Goal: Task Accomplishment & Management: Complete application form

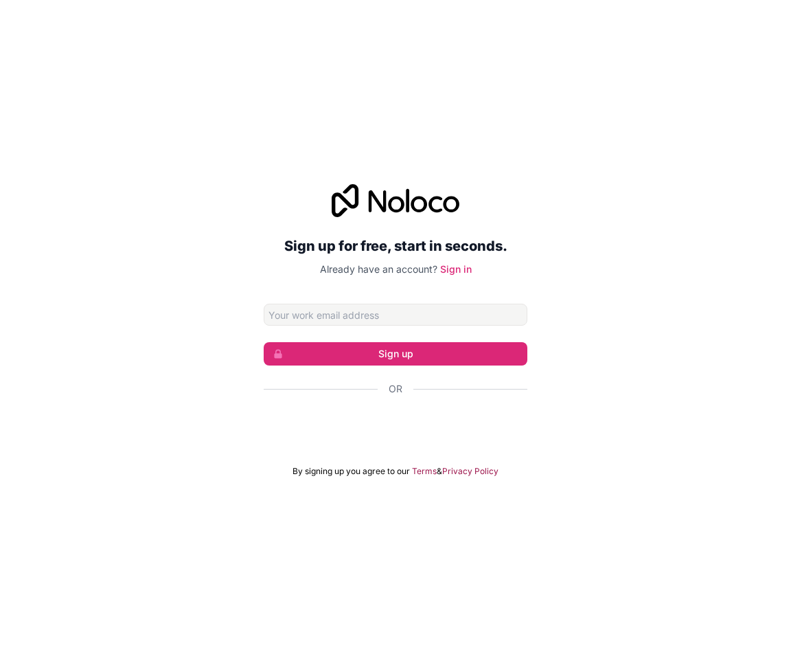
type input "ا"
click at [365, 316] on input "ا" at bounding box center [396, 315] width 264 height 22
type input "h"
click at [286, 309] on input "h" at bounding box center [396, 315] width 264 height 22
type input "[EMAIL_ADDRESS][DOMAIN_NAME]"
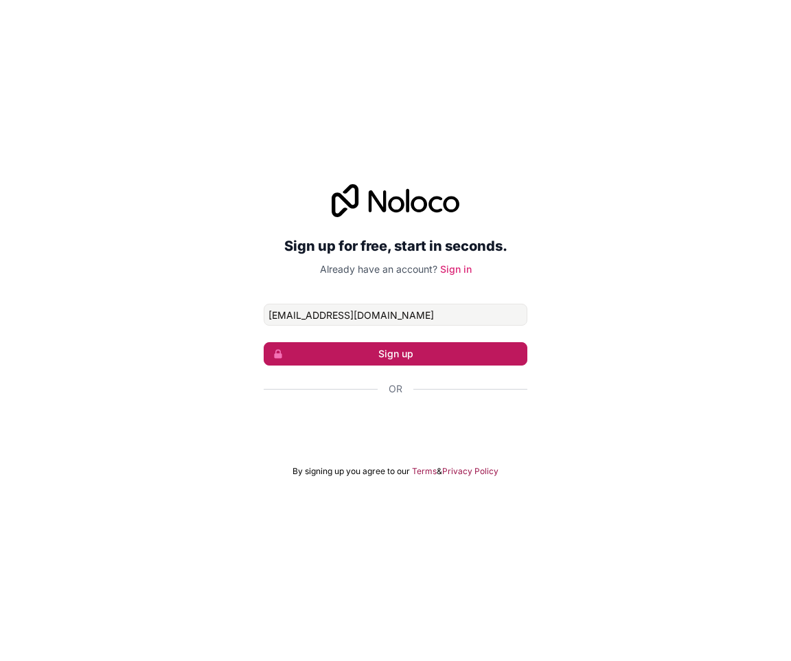
click at [366, 359] on button "Sign up" at bounding box center [396, 353] width 264 height 23
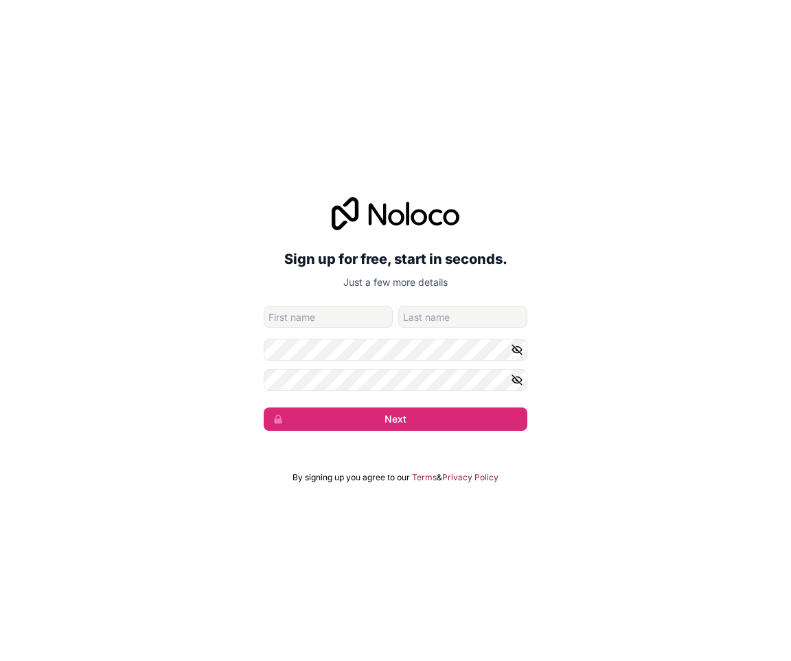
click at [345, 318] on input "given-name" at bounding box center [328, 317] width 129 height 22
type input "hossam"
click at [446, 330] on form "[EMAIL_ADDRESS][DOMAIN_NAME] hossam Next" at bounding box center [396, 368] width 264 height 125
click at [447, 317] on input "family-name" at bounding box center [462, 317] width 129 height 22
type input "[PERSON_NAME]"
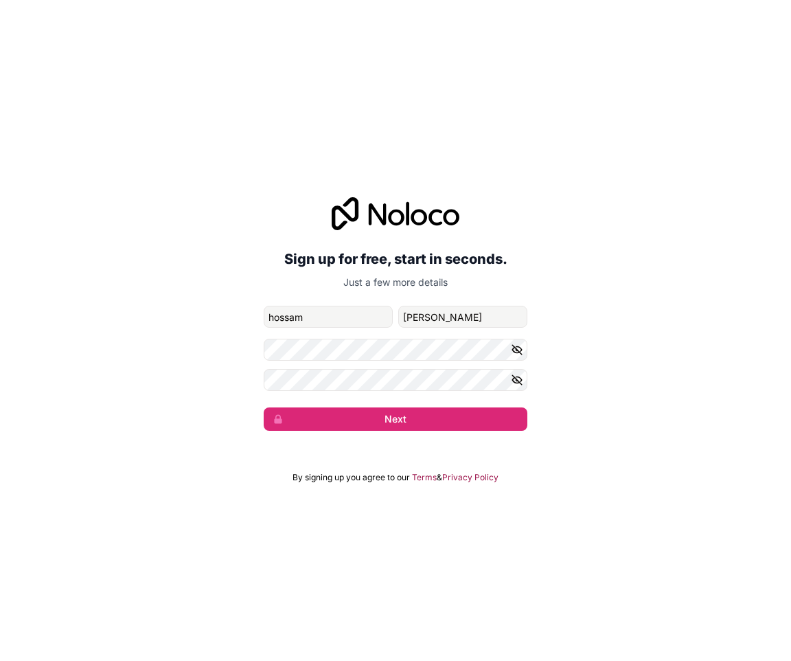
click at [518, 342] on button "button" at bounding box center [519, 350] width 16 height 22
click at [524, 369] on button "button" at bounding box center [519, 380] width 16 height 22
click at [348, 411] on button "Next" at bounding box center [396, 418] width 264 height 23
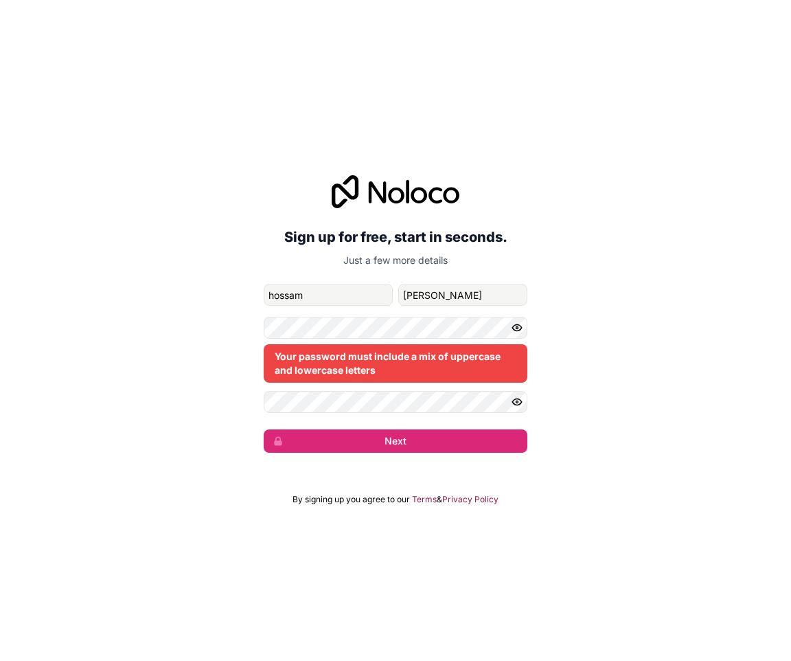
click at [640, 322] on div "Sign up for free, start in seconds. Just a few more details [EMAIL_ADDRESS][DOM…" at bounding box center [395, 314] width 791 height 316
click at [354, 442] on button "Next" at bounding box center [396, 440] width 264 height 23
click at [415, 446] on button "Next" at bounding box center [396, 440] width 264 height 23
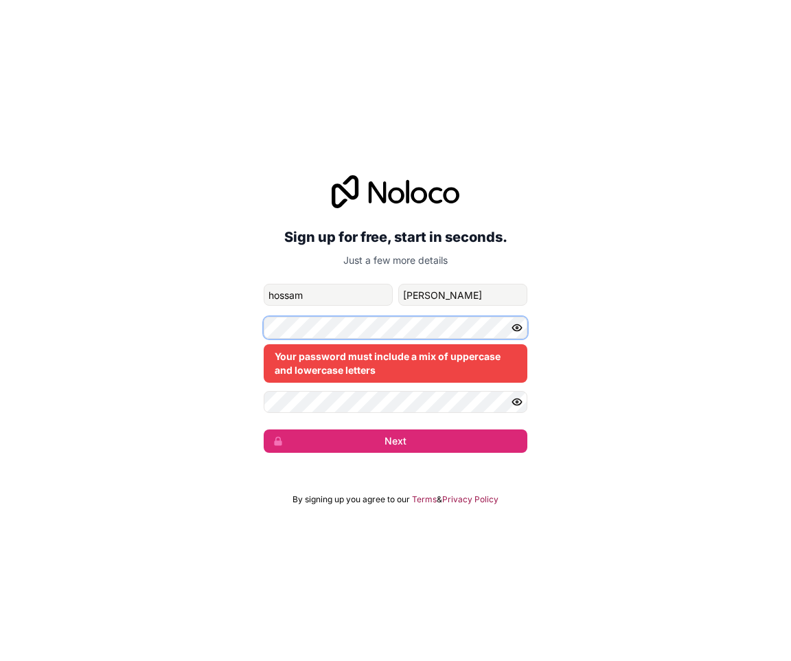
click at [1, 442] on div "Sign up for free, start in seconds. Just a few more details [EMAIL_ADDRESS][DOM…" at bounding box center [395, 314] width 791 height 316
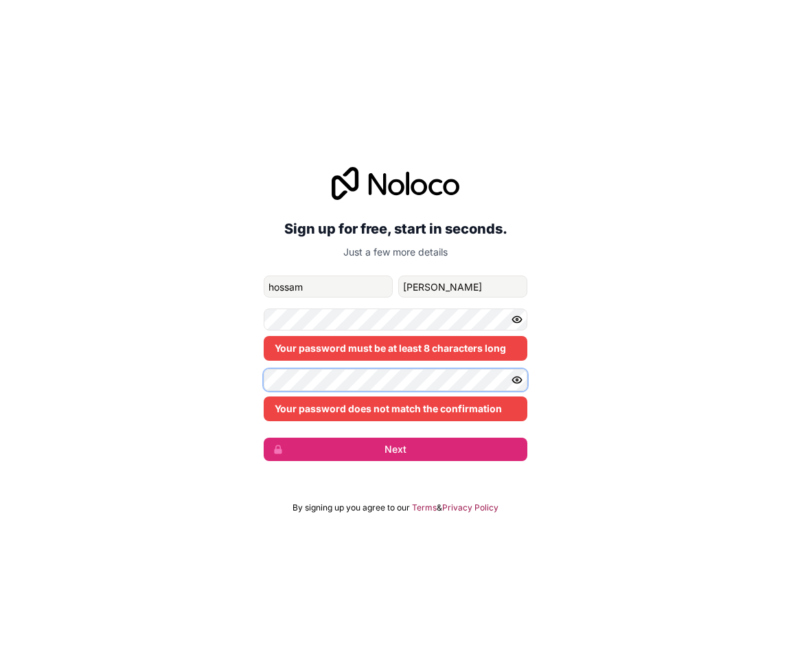
click at [0, 432] on html "Sign up for free, start in seconds. Just a few more details [EMAIL_ADDRESS][DOM…" at bounding box center [395, 330] width 791 height 661
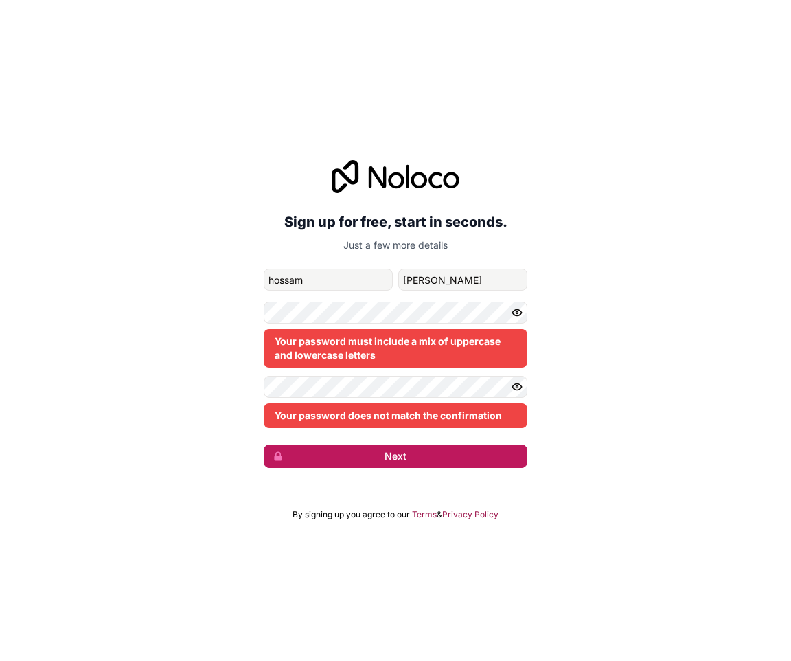
click at [406, 461] on button "Next" at bounding box center [396, 455] width 264 height 23
click at [407, 462] on button "Next" at bounding box center [396, 455] width 264 height 23
drag, startPoint x: 407, startPoint y: 462, endPoint x: 404, endPoint y: 424, distance: 37.9
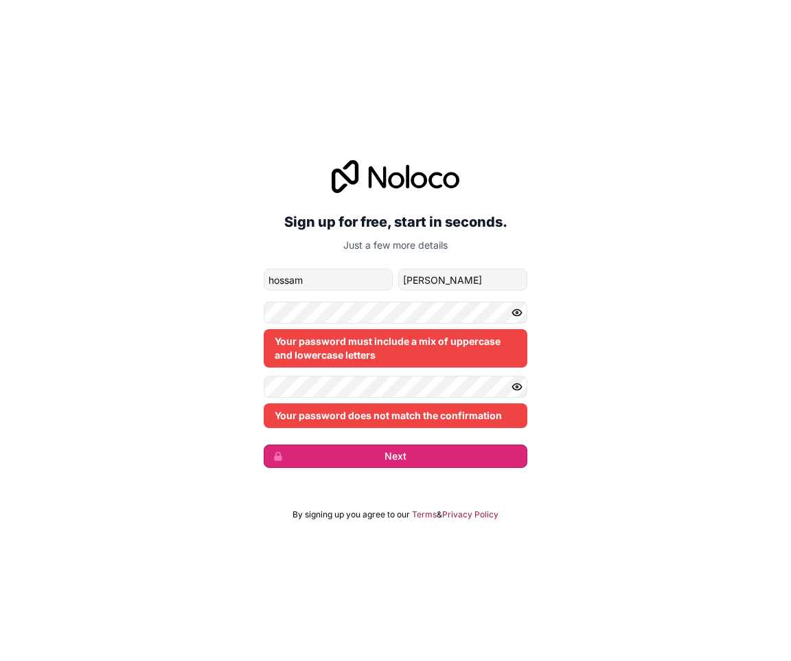
click at [407, 458] on button "Next" at bounding box center [396, 455] width 264 height 23
click at [400, 399] on div "Your password does not match the confirmation" at bounding box center [396, 402] width 264 height 52
click at [380, 409] on div "Your password does not match the confirmation" at bounding box center [396, 415] width 264 height 25
click at [335, 377] on form "[EMAIL_ADDRESS][DOMAIN_NAME] [PERSON_NAME] Your password must include a mix of …" at bounding box center [396, 367] width 264 height 199
click at [353, 301] on form "[EMAIL_ADDRESS][DOMAIN_NAME] [PERSON_NAME] Your password must include a mix of …" at bounding box center [396, 367] width 264 height 199
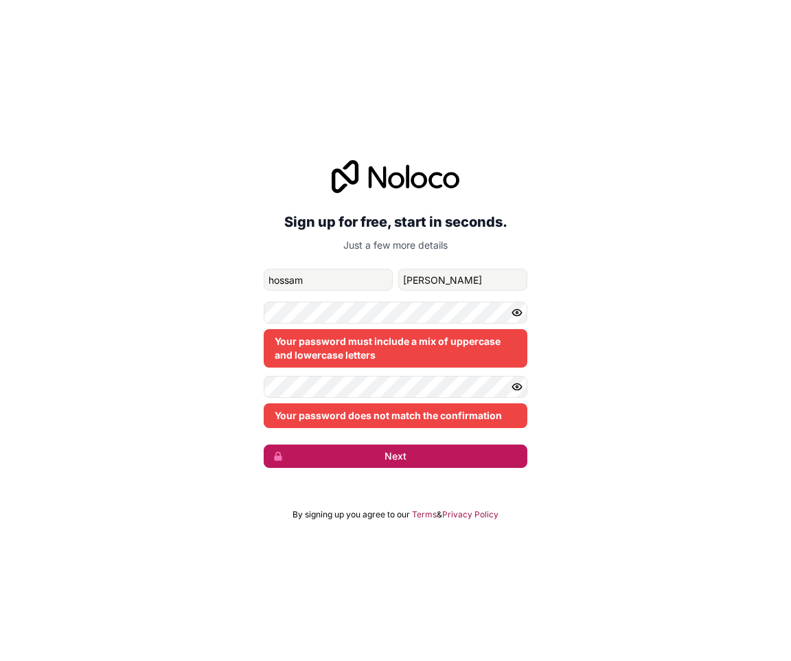
click at [408, 457] on button "Next" at bounding box center [396, 455] width 264 height 23
drag, startPoint x: 92, startPoint y: 141, endPoint x: 130, endPoint y: 42, distance: 105.8
